Goal: Information Seeking & Learning: Find specific fact

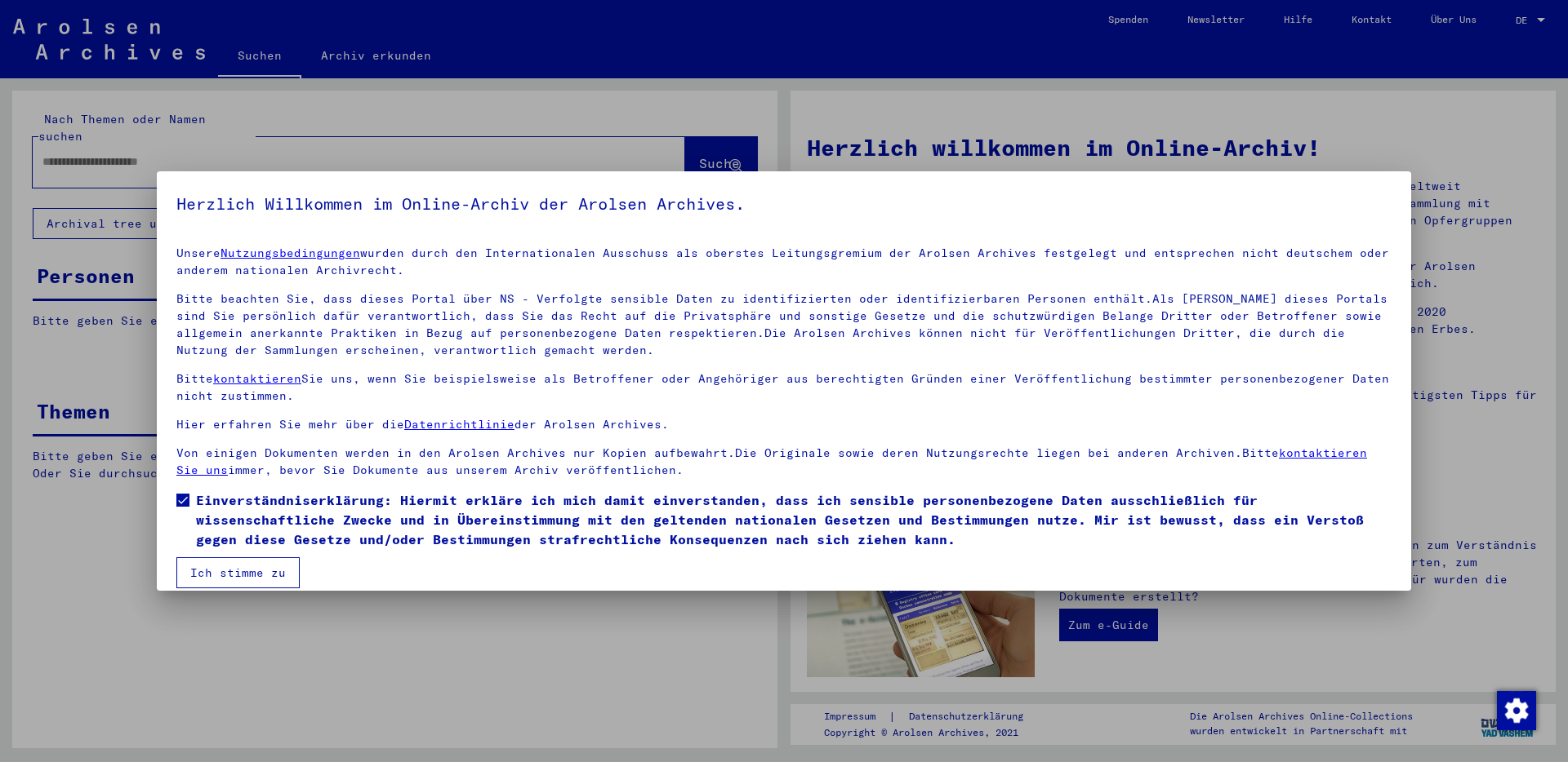
click at [224, 577] on button "Ich stimme zu" at bounding box center [238, 573] width 123 height 31
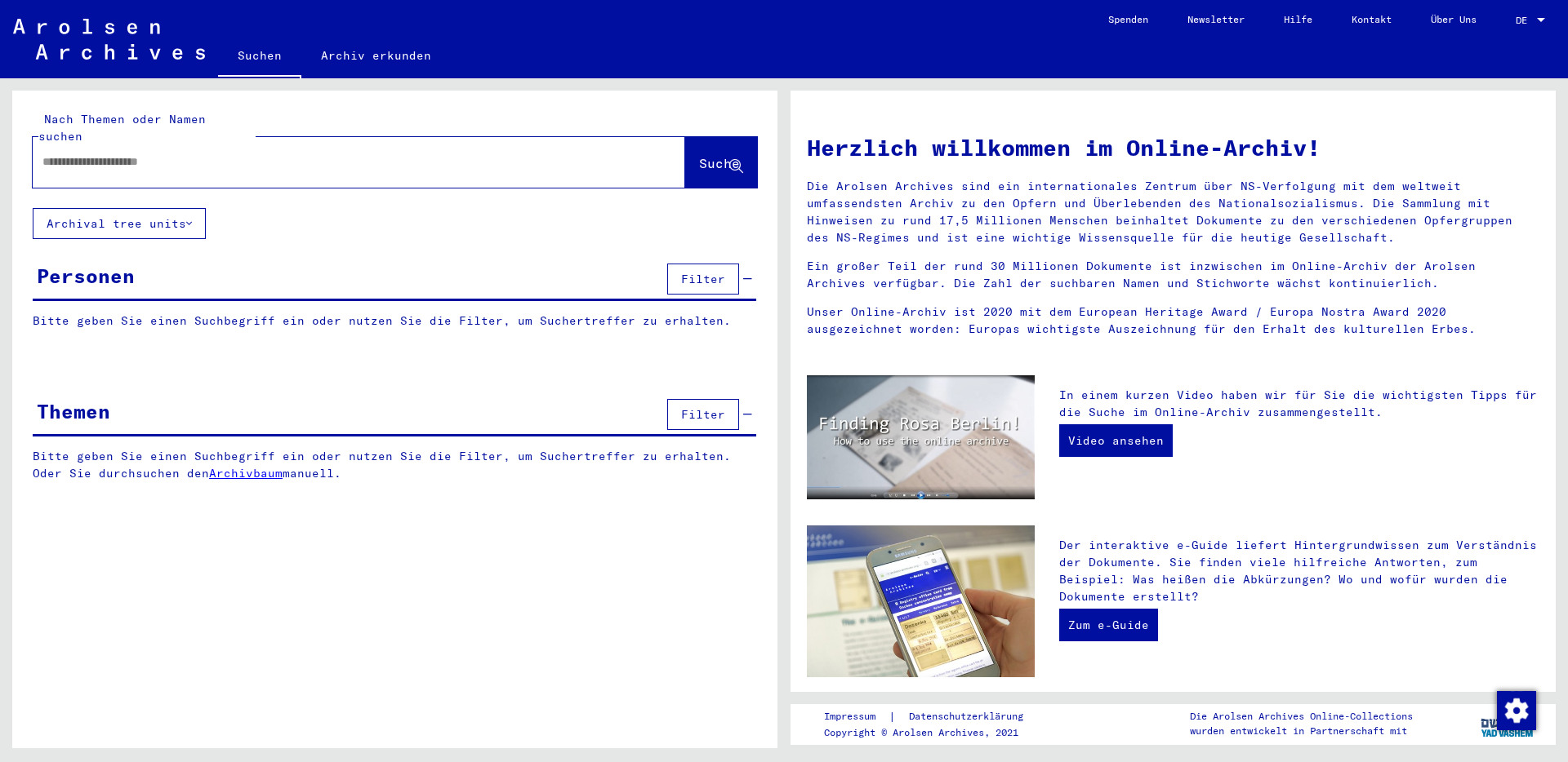
click at [224, 154] on input "text" at bounding box center [339, 162] width 593 height 17
click at [686, 158] on button "Suche" at bounding box center [721, 162] width 72 height 51
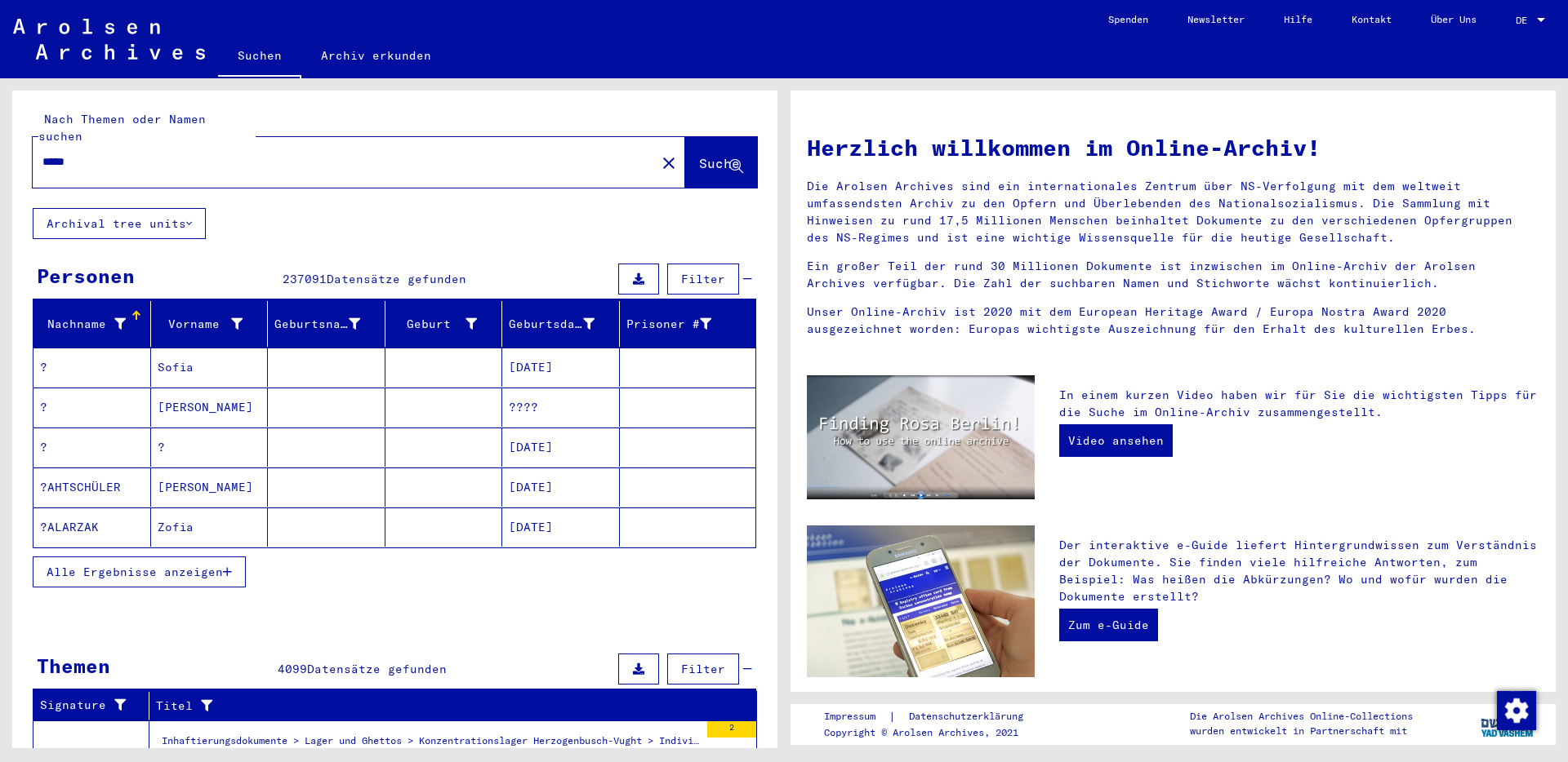
drag, startPoint x: 151, startPoint y: 151, endPoint x: -52, endPoint y: 149, distance: 203.0
click at [0, 149] on html "Suchen Archiv erkunden Spenden Newsletter Hilfe Kontakt Über Uns Suchen Archiv …" at bounding box center [784, 381] width 1568 height 762
type input "********"
click at [704, 155] on span "Suche" at bounding box center [719, 163] width 41 height 16
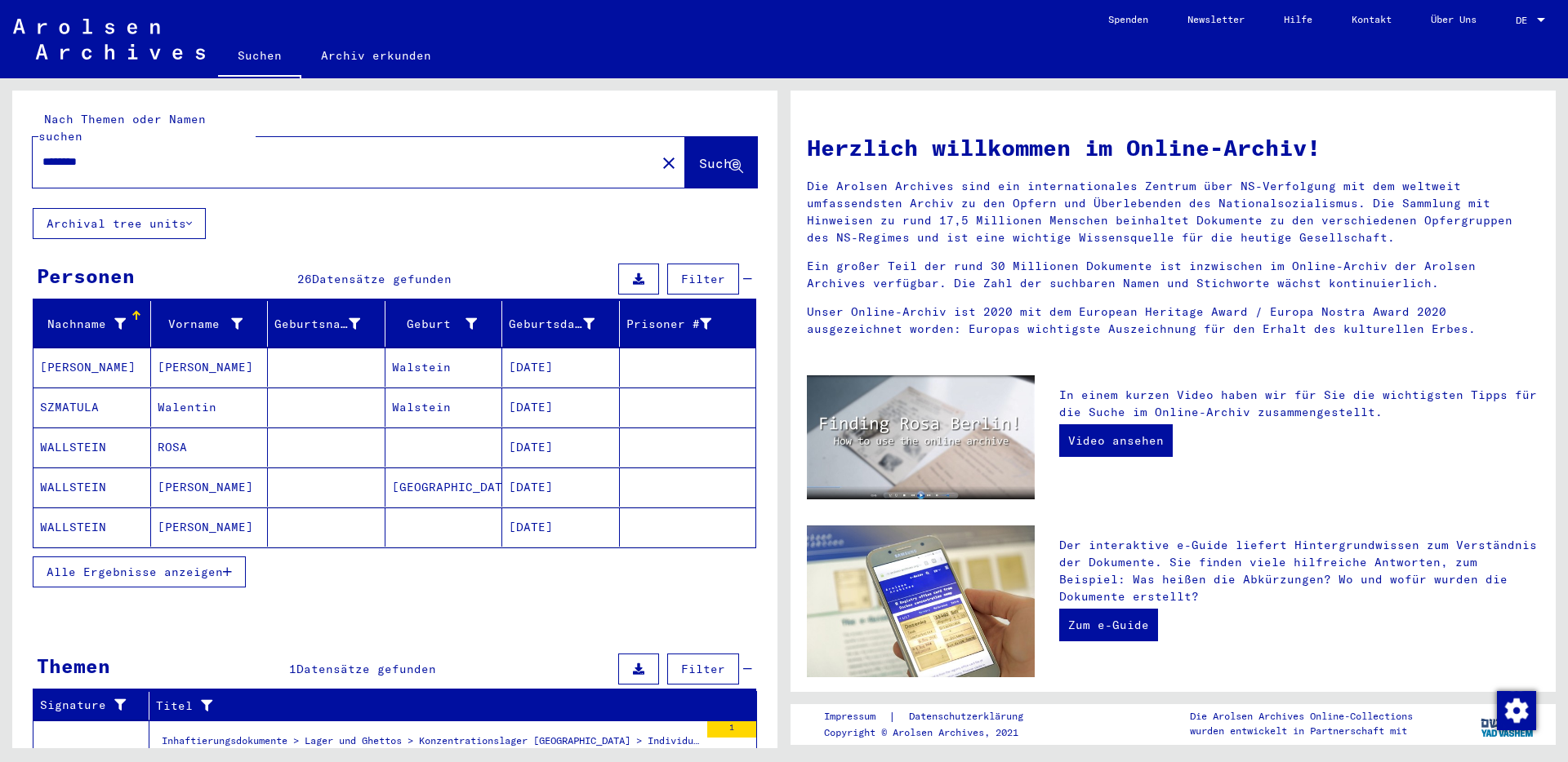
click at [161, 565] on span "Alle Ergebnisse anzeigen" at bounding box center [134, 572] width 177 height 14
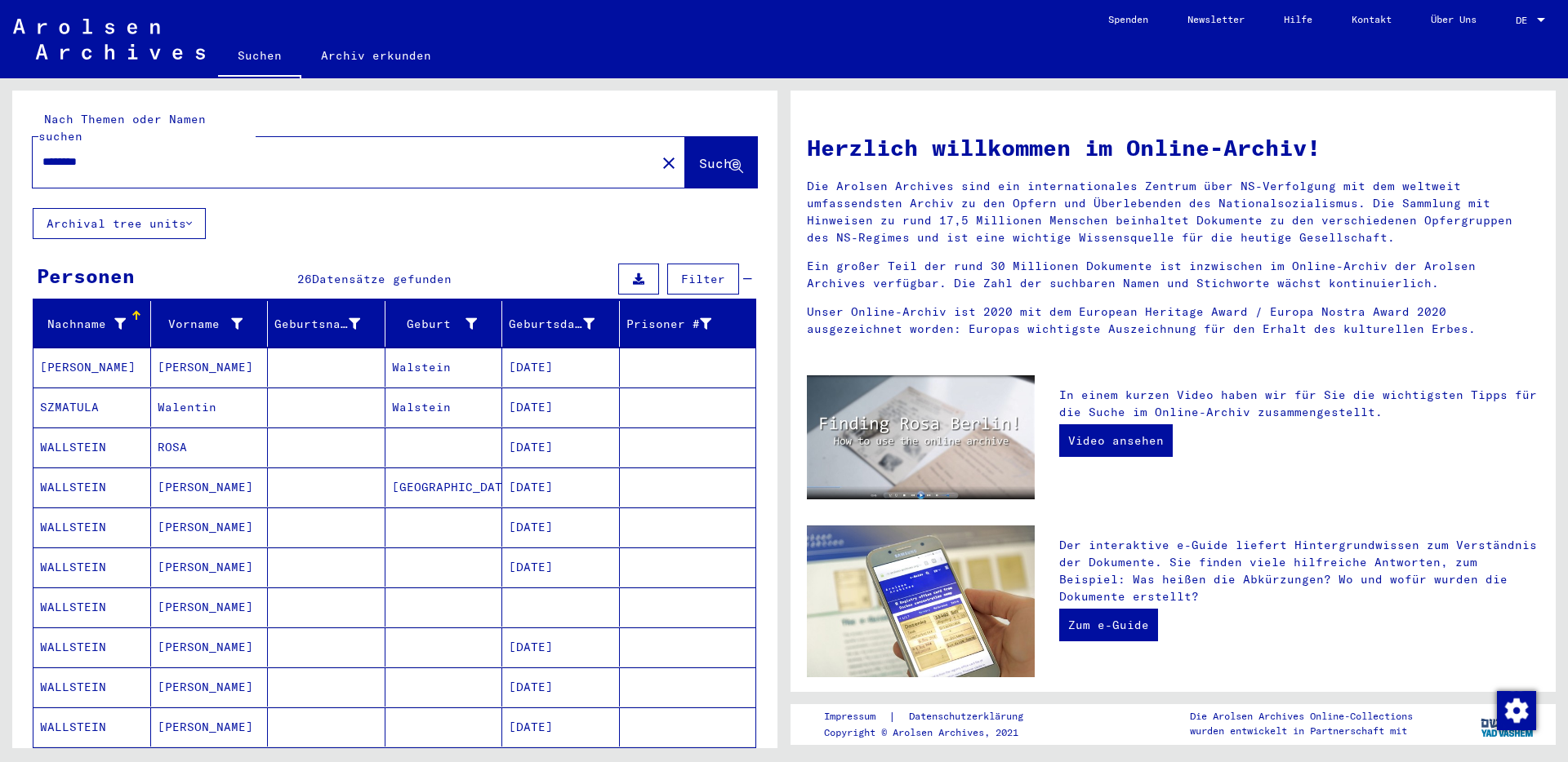
click at [307, 360] on mat-cell at bounding box center [326, 367] width 117 height 39
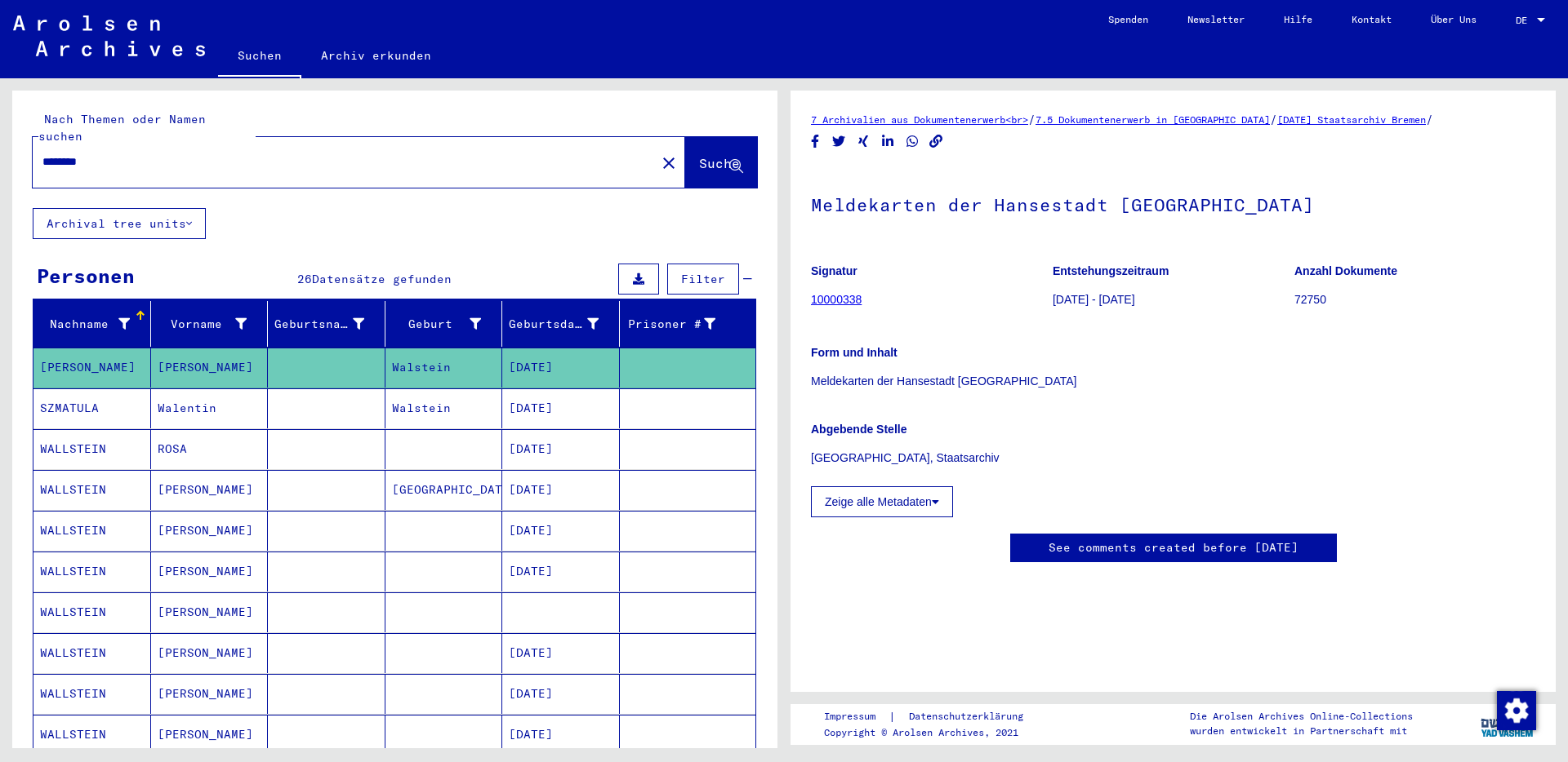
click at [315, 389] on mat-cell at bounding box center [326, 409] width 117 height 40
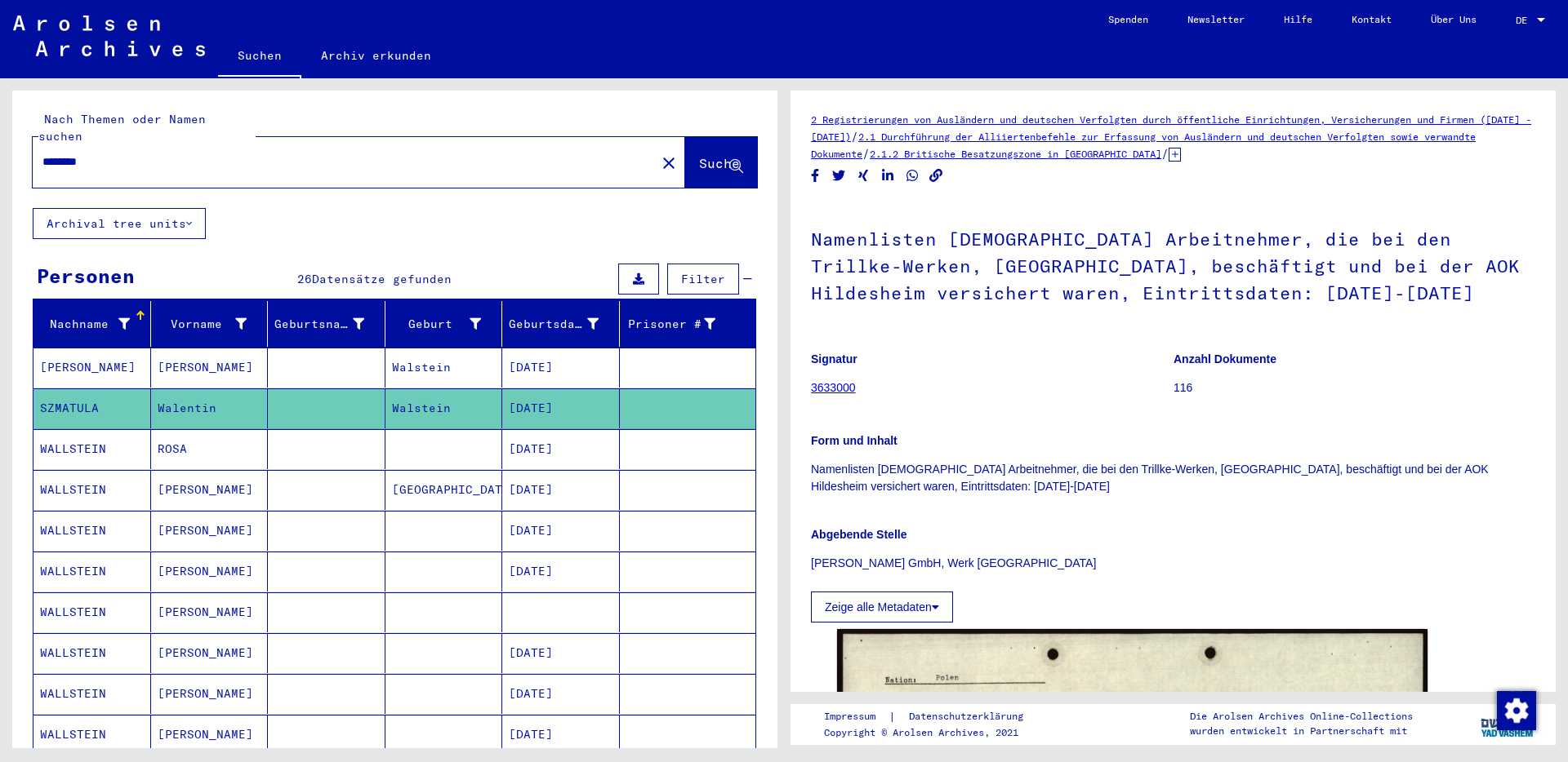
click at [303, 361] on mat-cell at bounding box center [326, 368] width 117 height 40
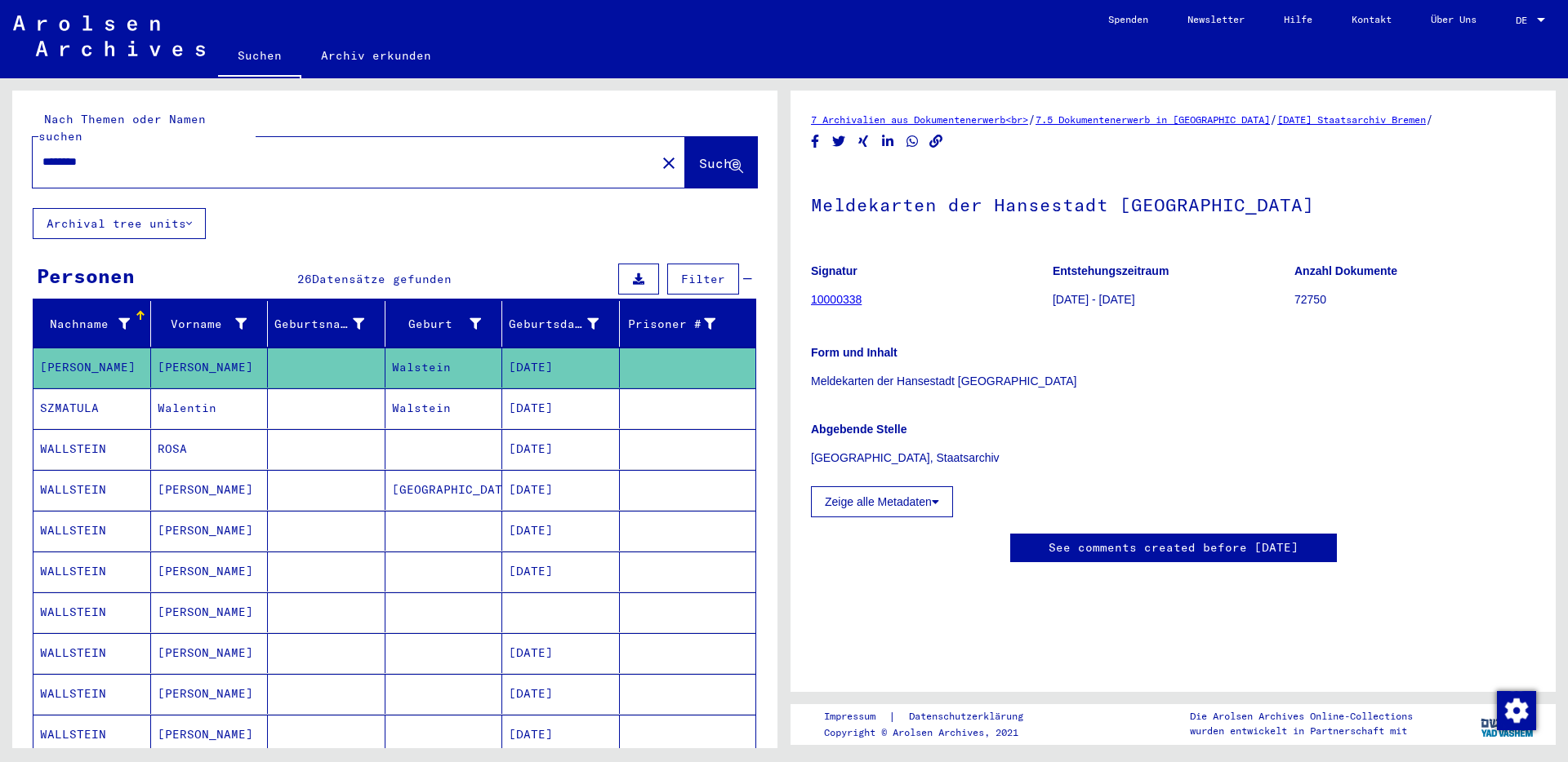
click at [335, 393] on mat-cell at bounding box center [326, 409] width 117 height 40
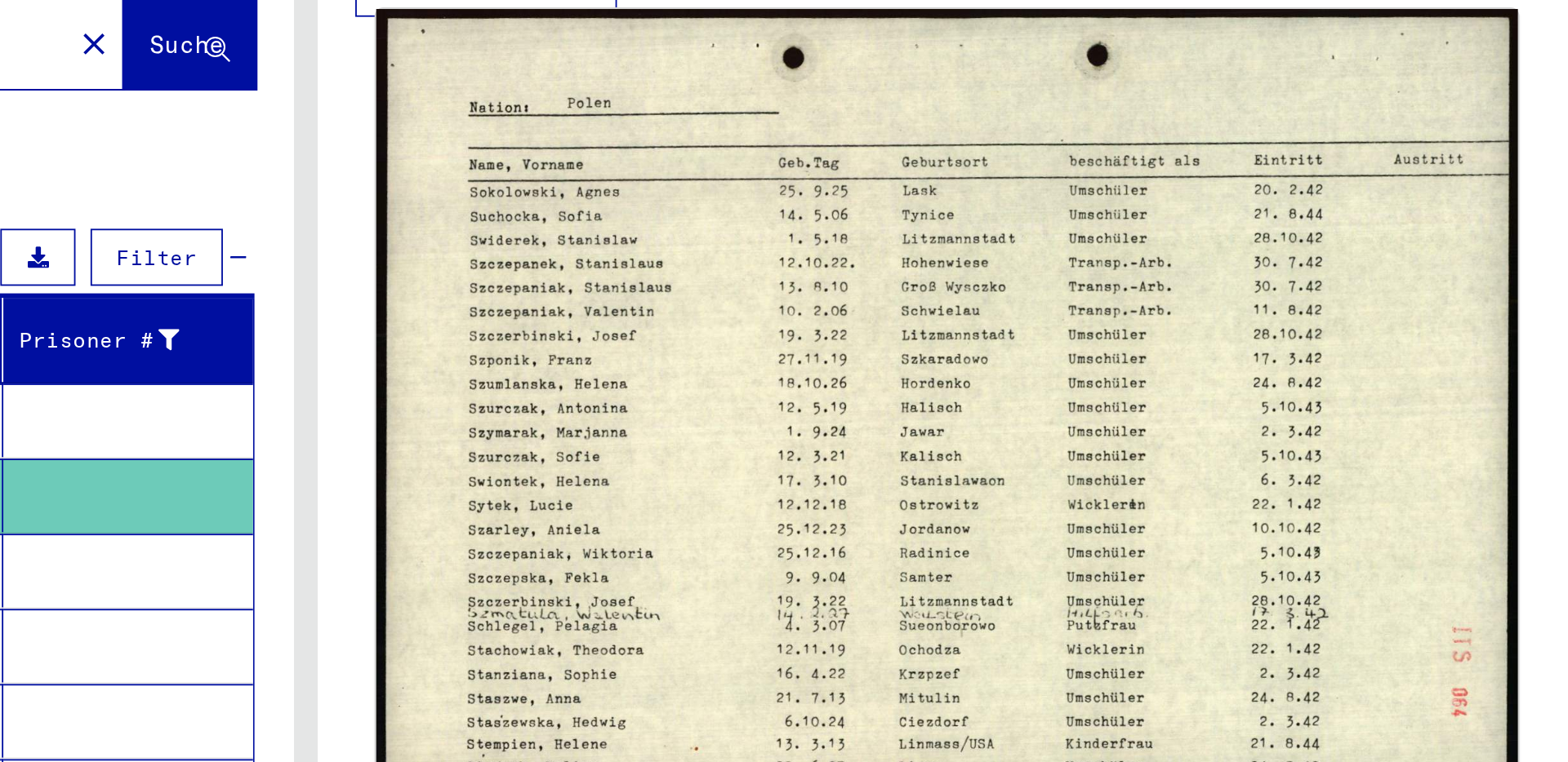
scroll to position [737, 0]
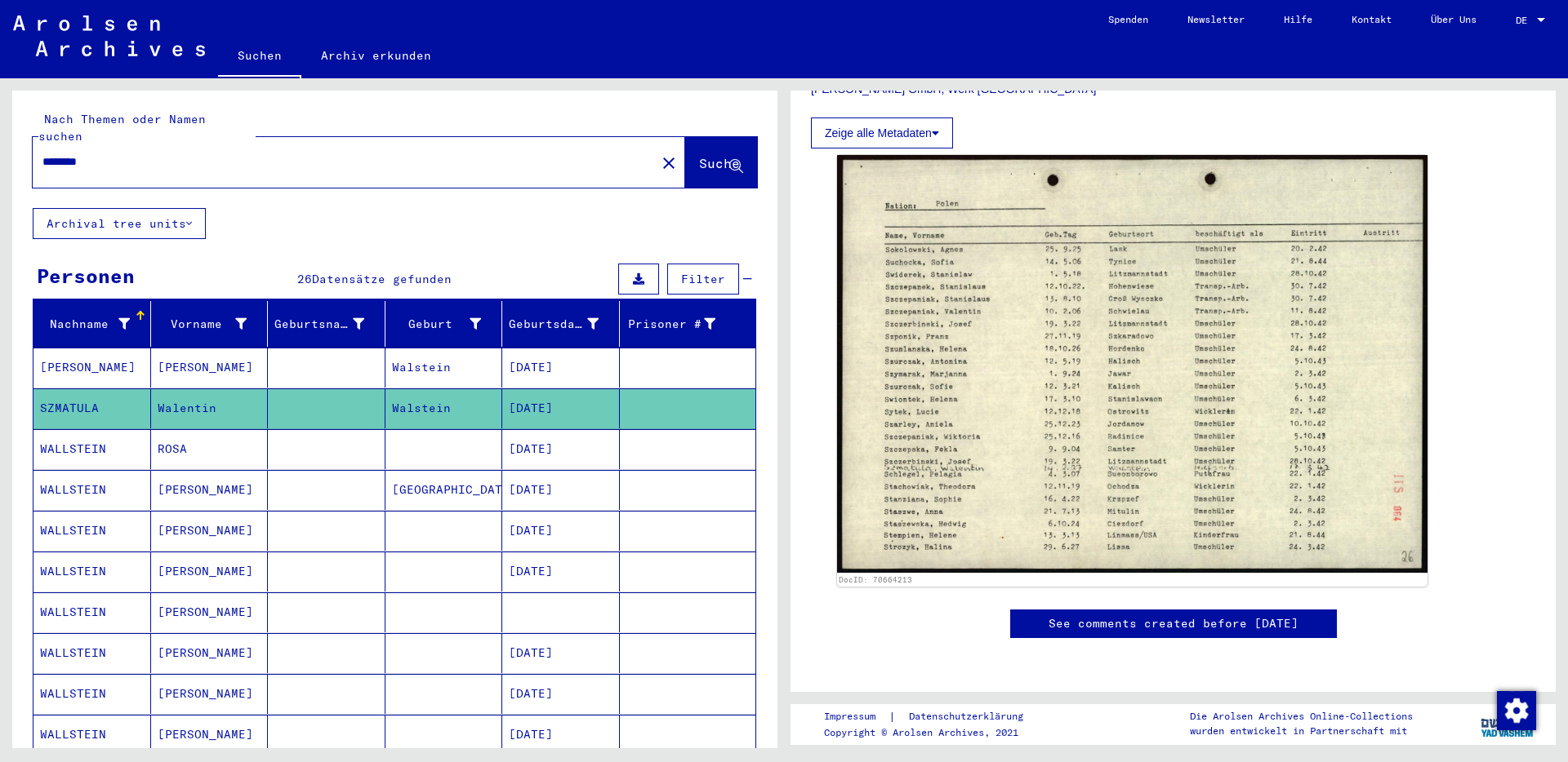
click at [314, 435] on mat-cell at bounding box center [326, 449] width 117 height 40
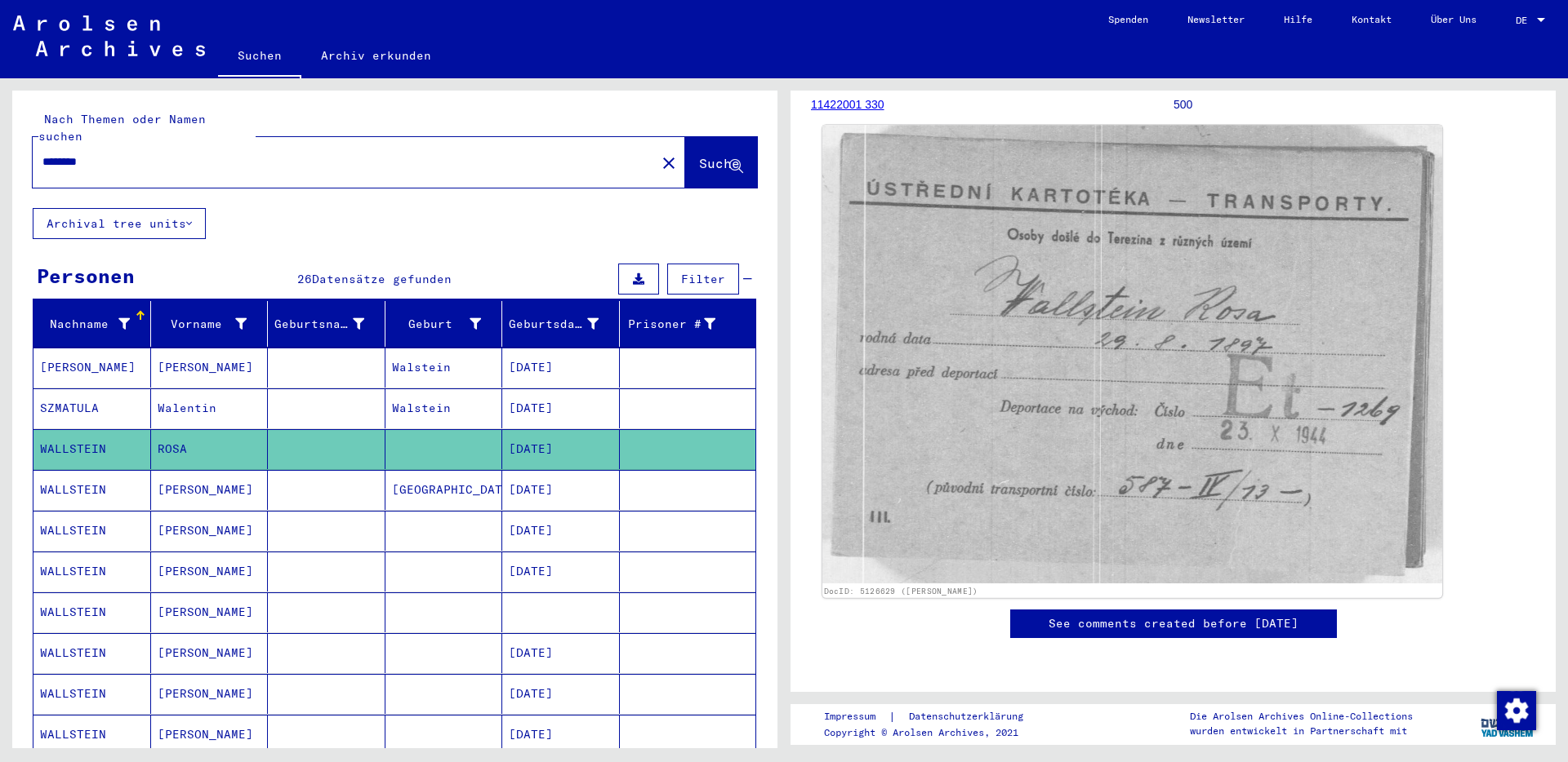
scroll to position [233, 0]
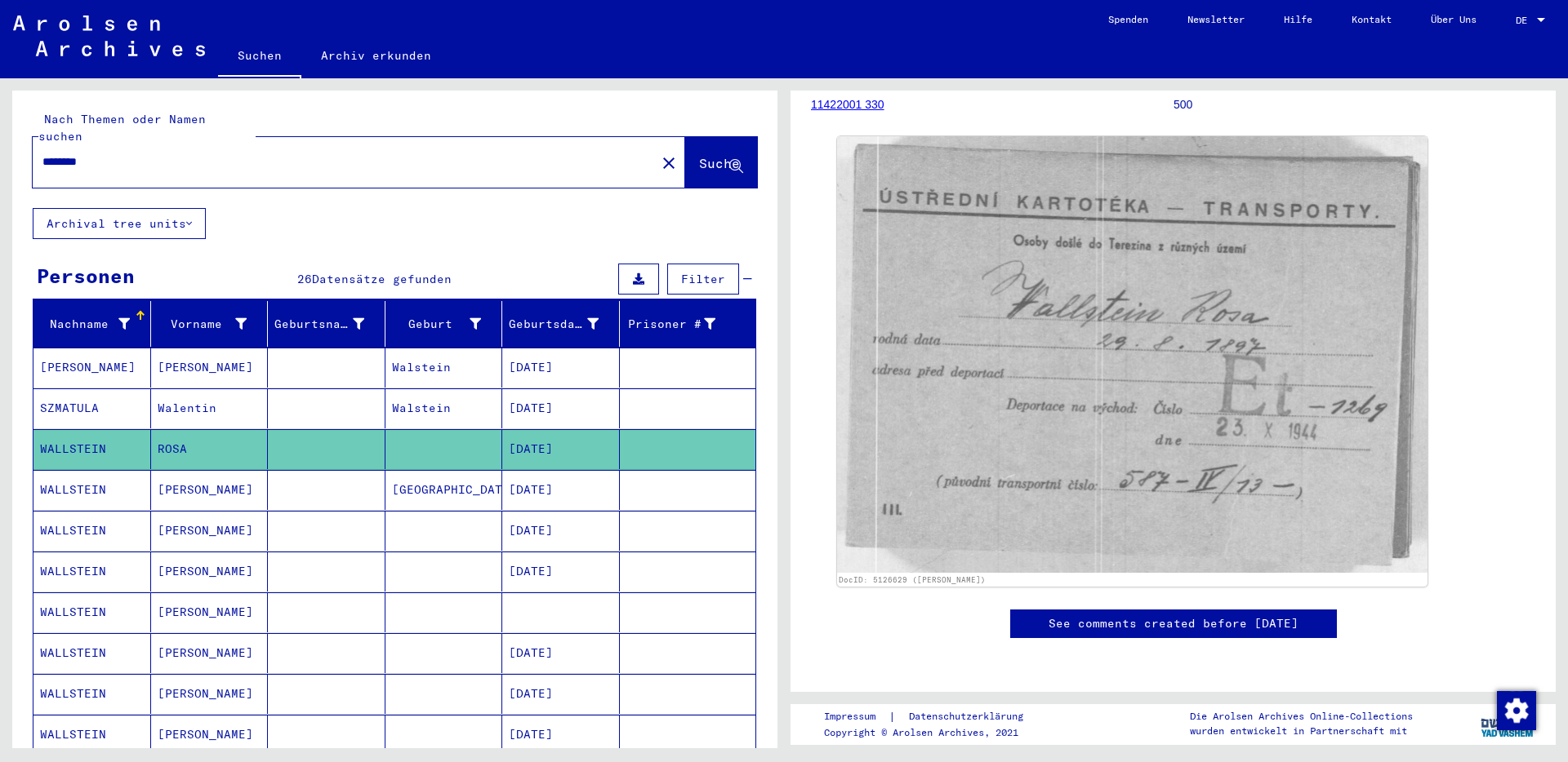
click at [202, 475] on mat-cell "[PERSON_NAME]" at bounding box center [209, 490] width 117 height 40
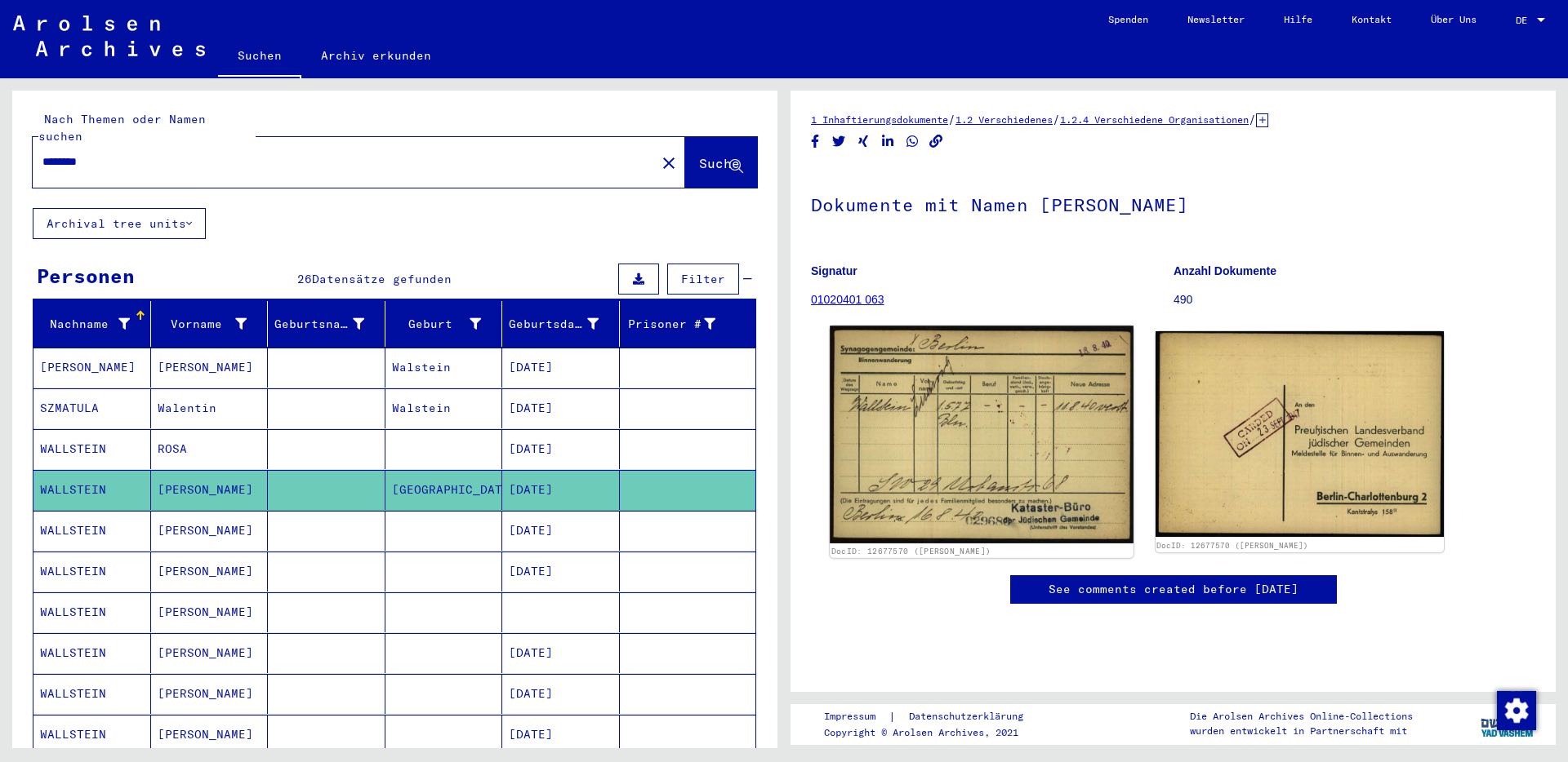
click at [937, 430] on img at bounding box center [981, 434] width 303 height 218
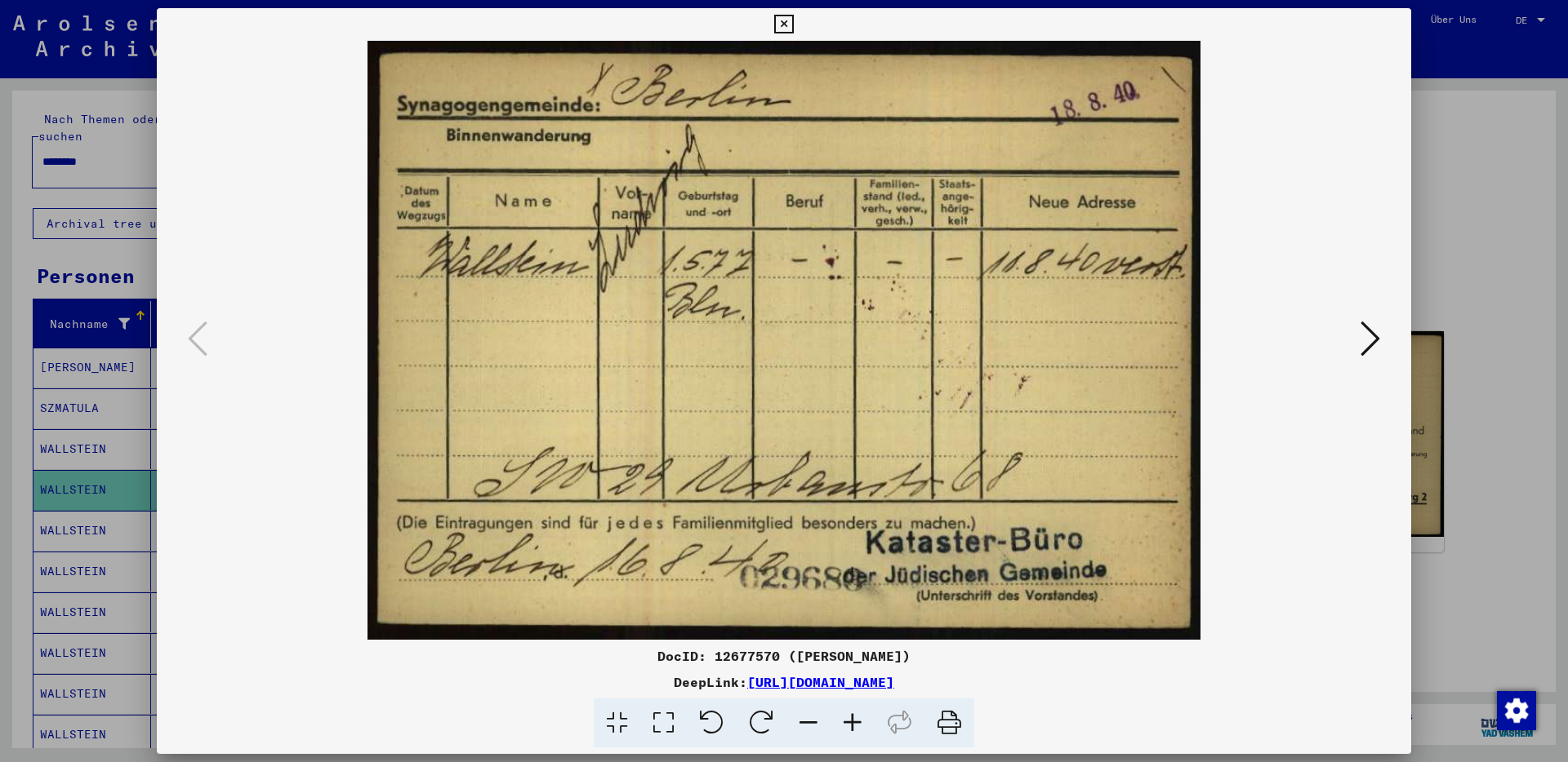
click at [1485, 161] on div at bounding box center [784, 381] width 1568 height 762
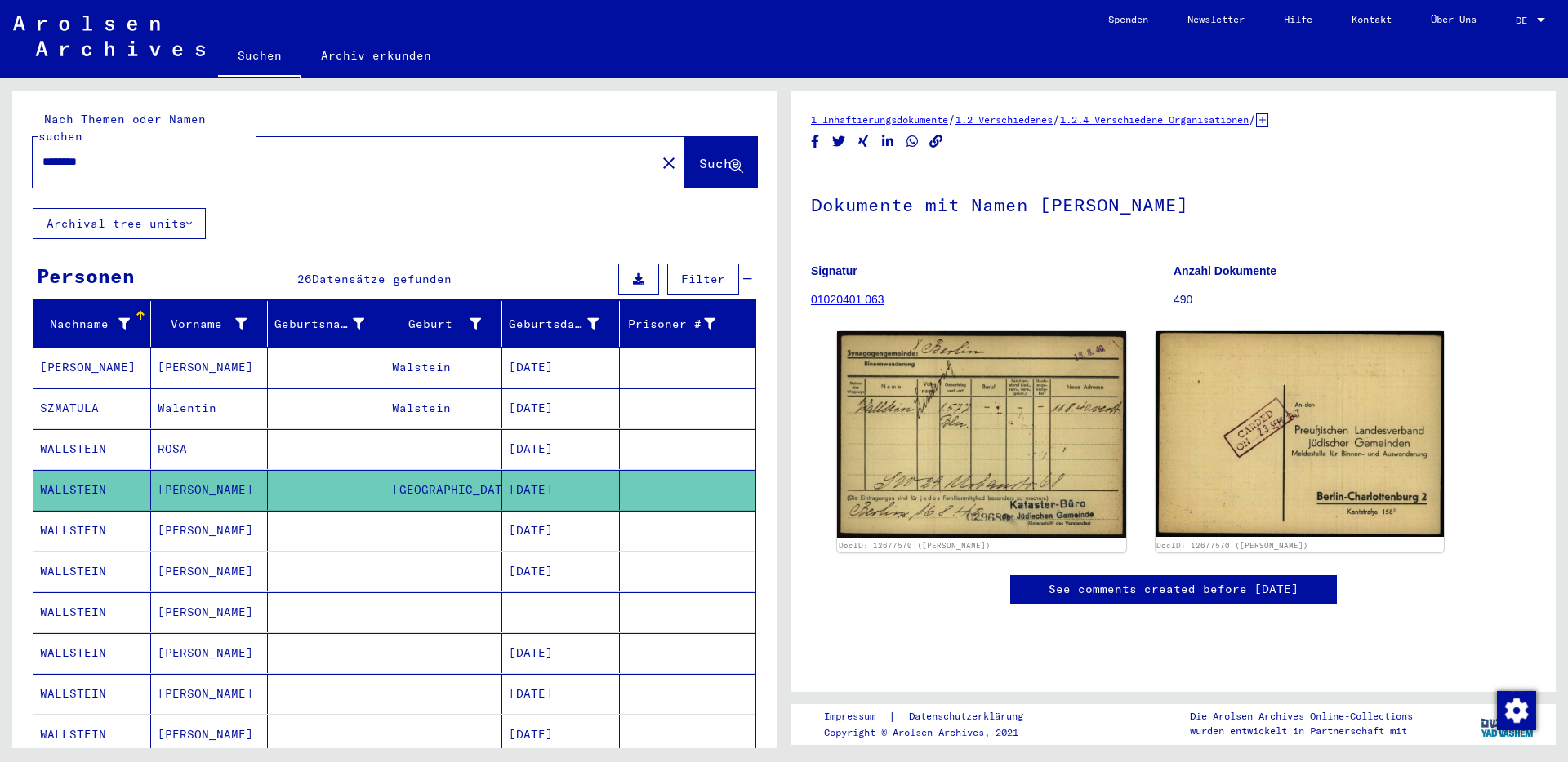
click at [188, 521] on mat-cell "[PERSON_NAME]" at bounding box center [209, 531] width 117 height 40
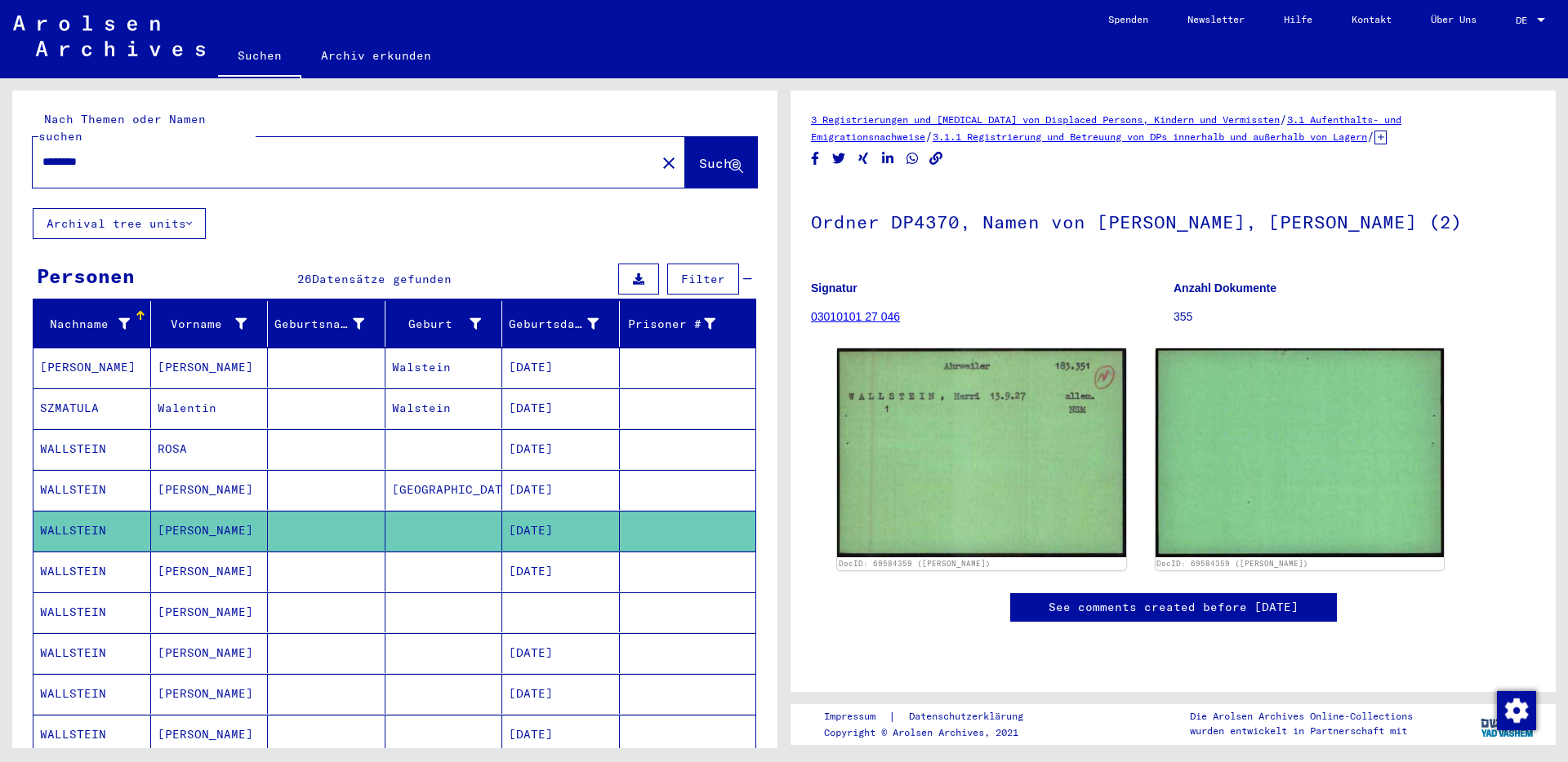
click at [188, 559] on mat-cell "[PERSON_NAME]" at bounding box center [209, 572] width 117 height 40
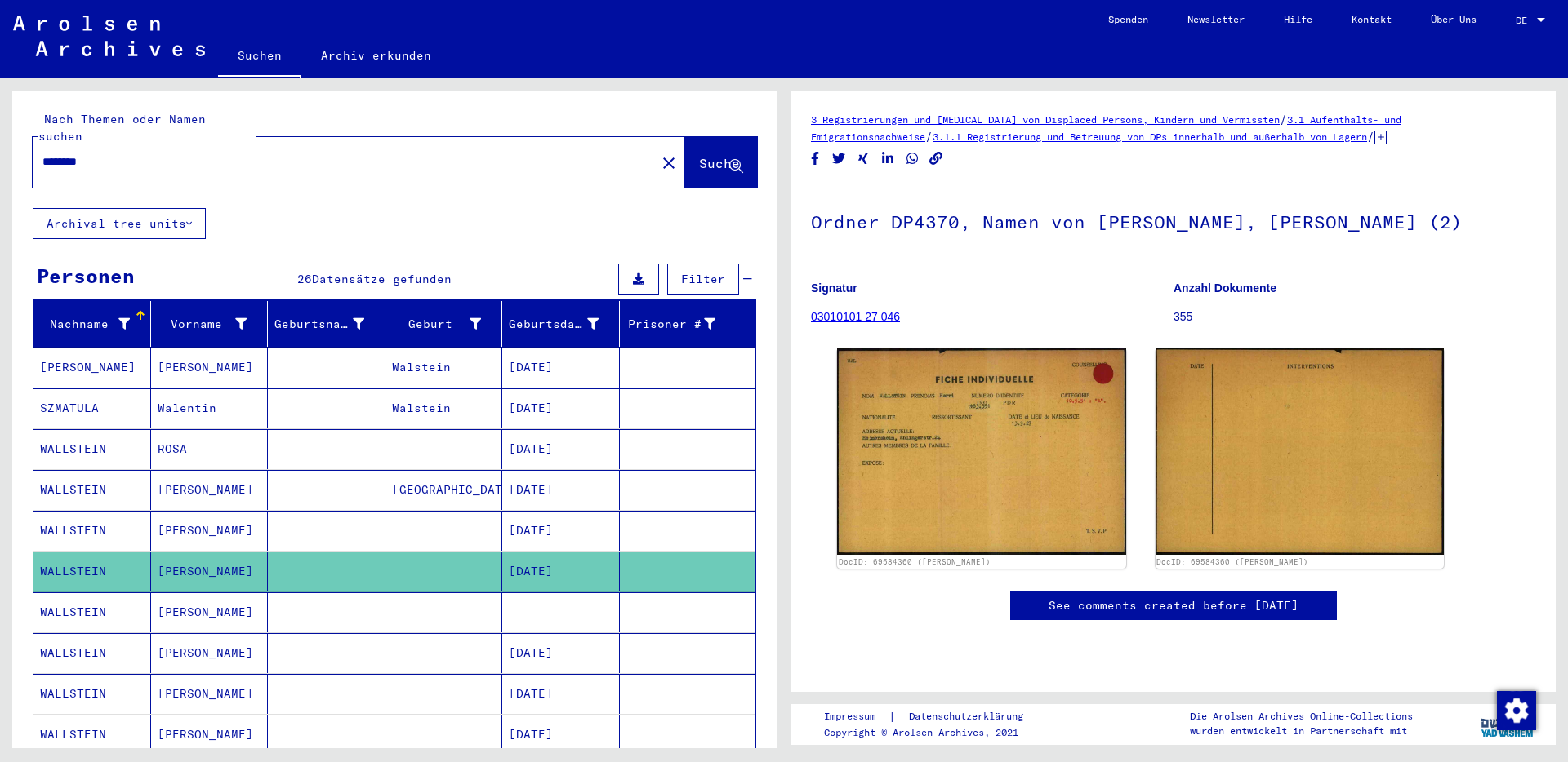
click at [194, 473] on mat-cell "[PERSON_NAME]" at bounding box center [209, 490] width 117 height 40
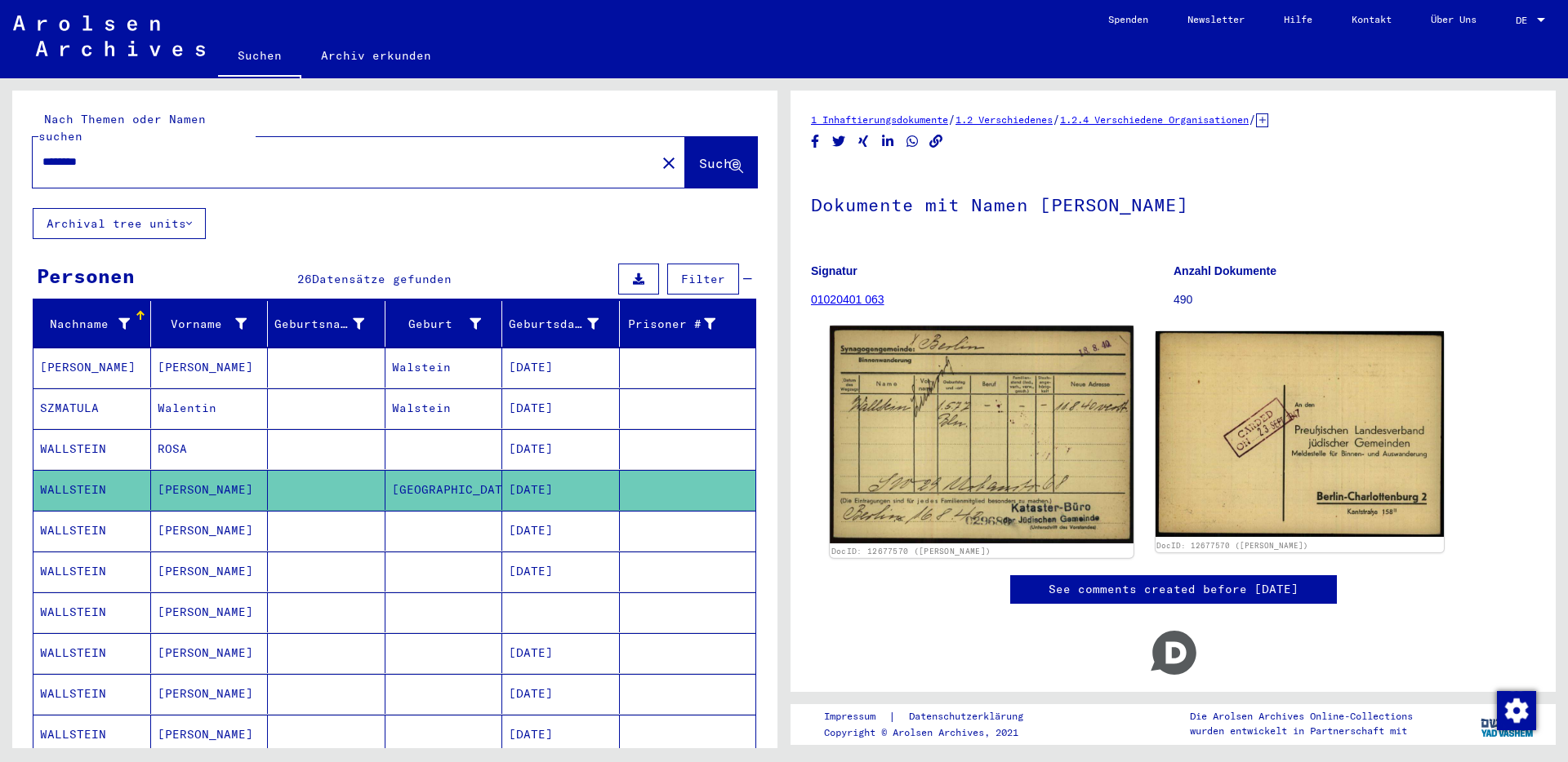
click at [954, 389] on img at bounding box center [981, 434] width 303 height 218
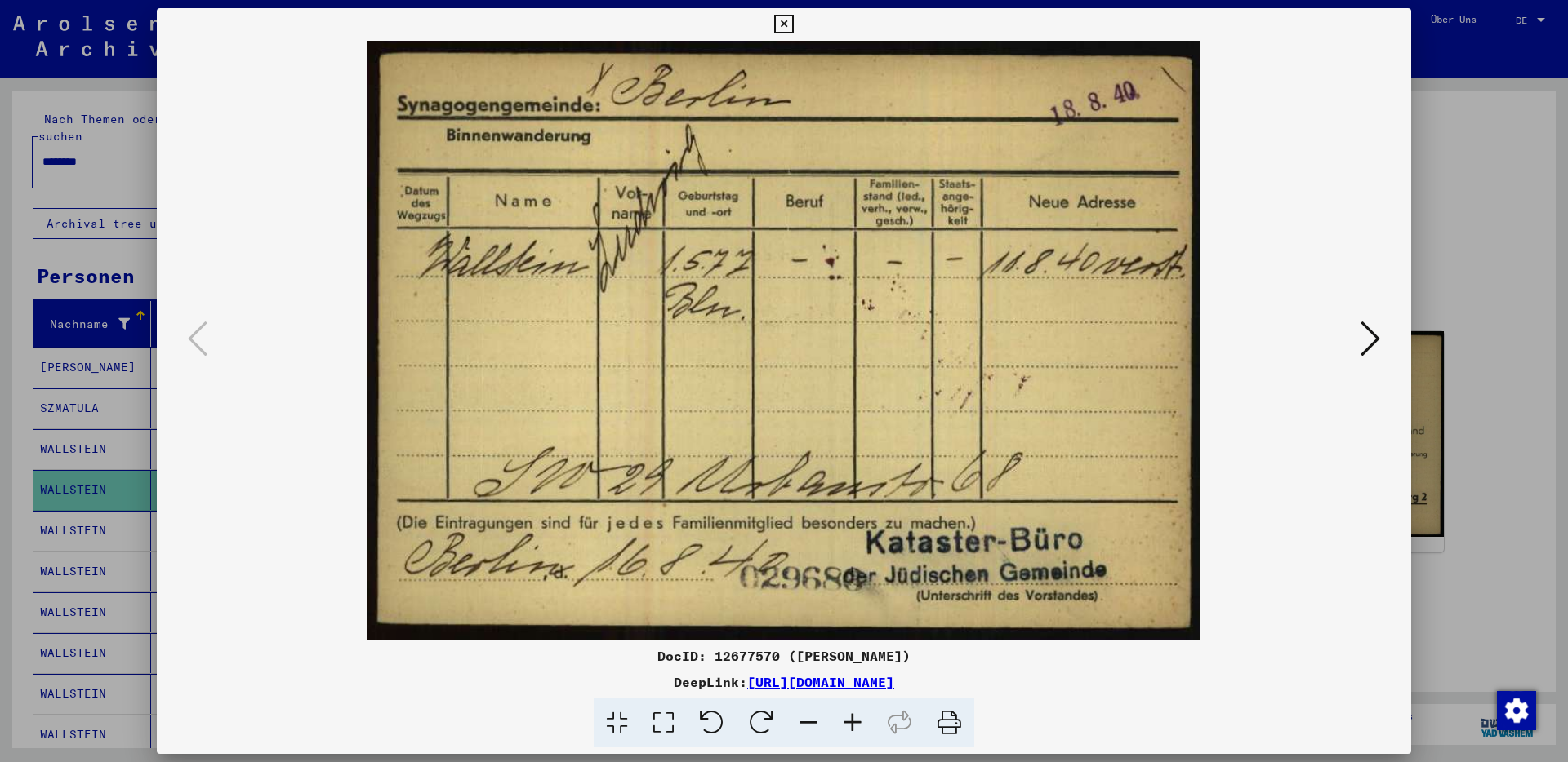
click at [1488, 117] on div at bounding box center [784, 381] width 1568 height 762
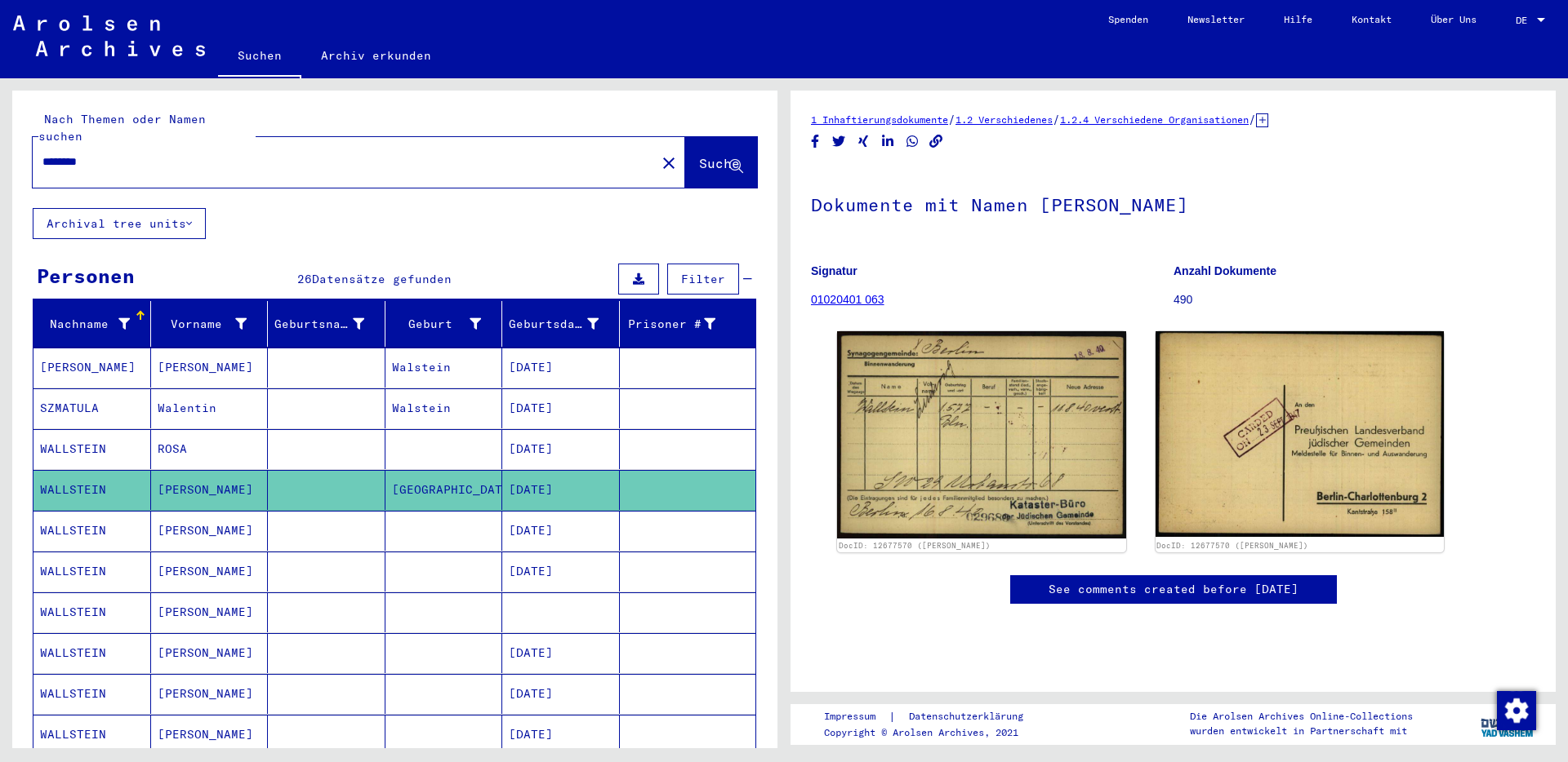
click at [182, 558] on mat-cell "[PERSON_NAME]" at bounding box center [209, 572] width 117 height 40
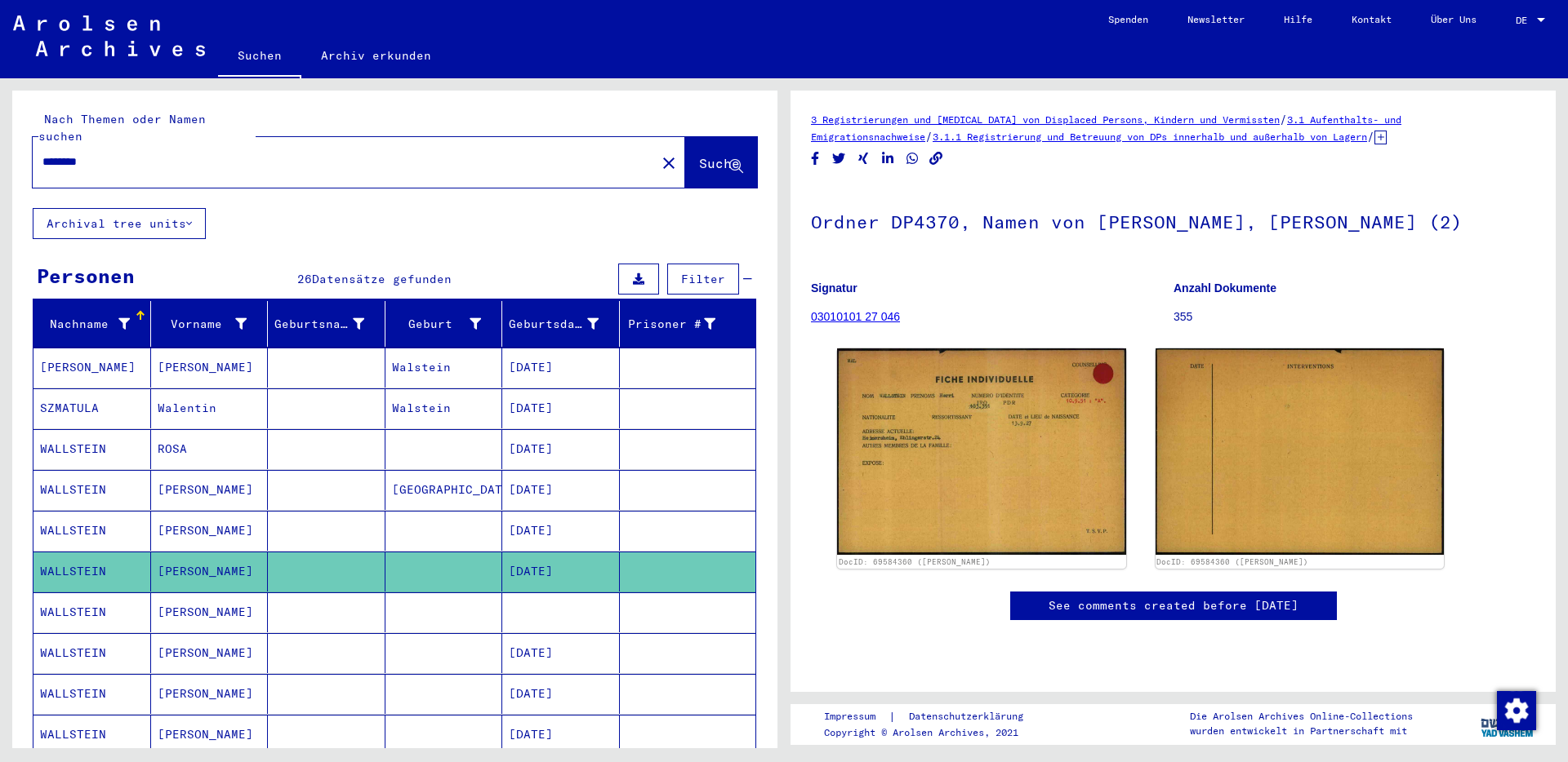
click at [185, 599] on mat-cell "[PERSON_NAME]" at bounding box center [209, 613] width 117 height 40
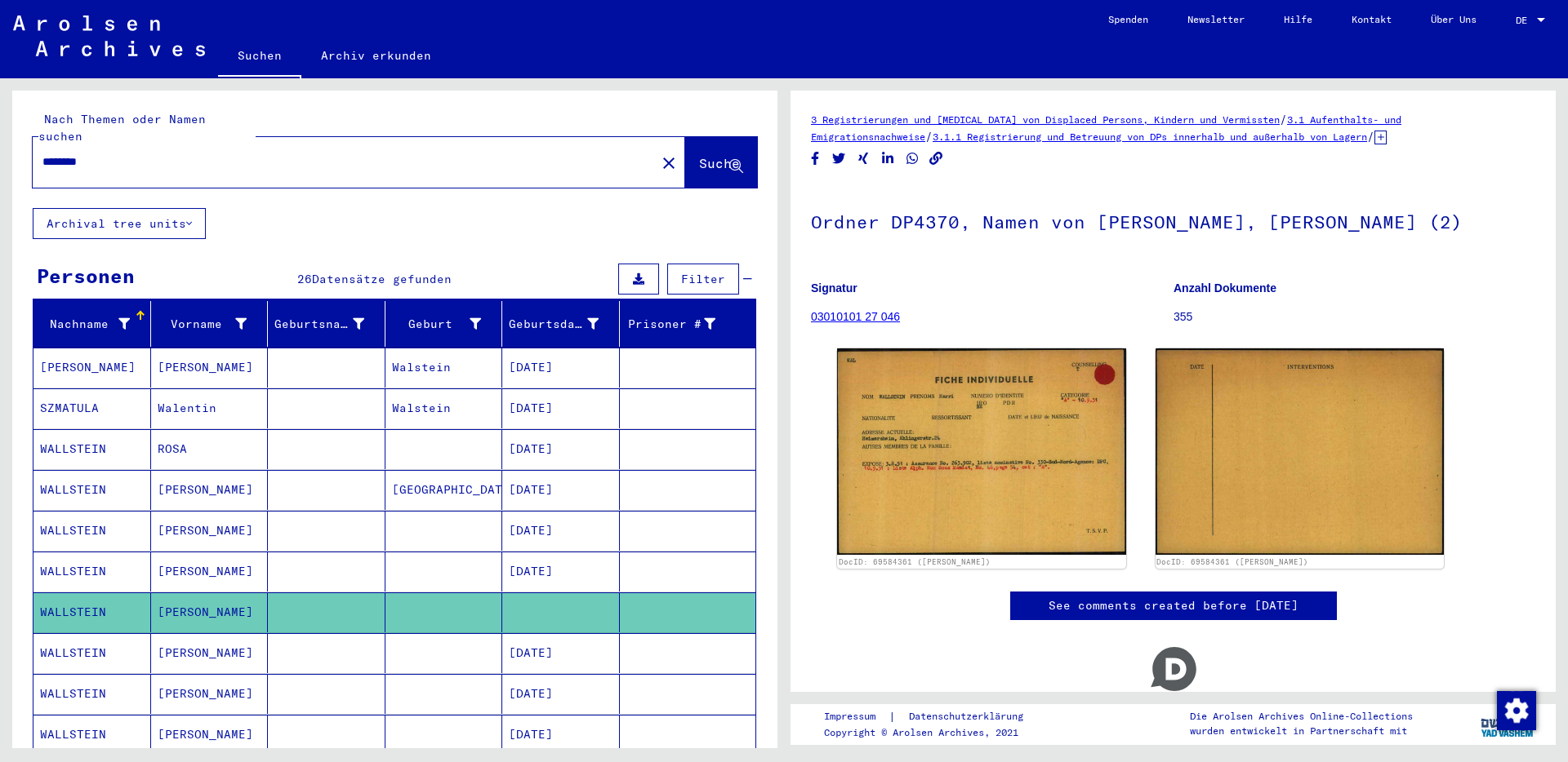
click at [183, 634] on mat-cell "[PERSON_NAME]" at bounding box center [209, 654] width 117 height 40
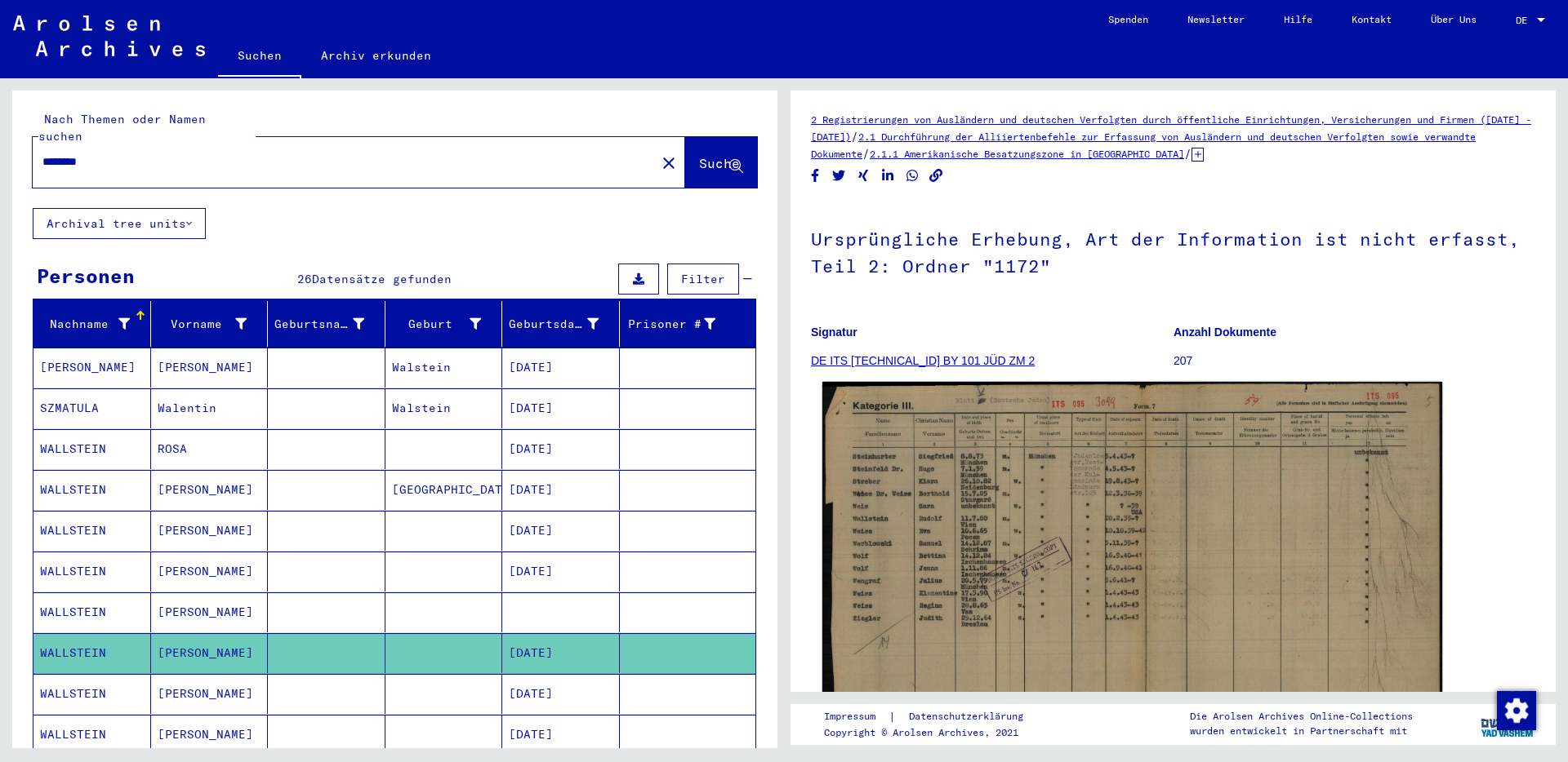
click at [1029, 549] on img at bounding box center [1133, 600] width 620 height 436
